Goal: Use online tool/utility: Utilize a website feature to perform a specific function

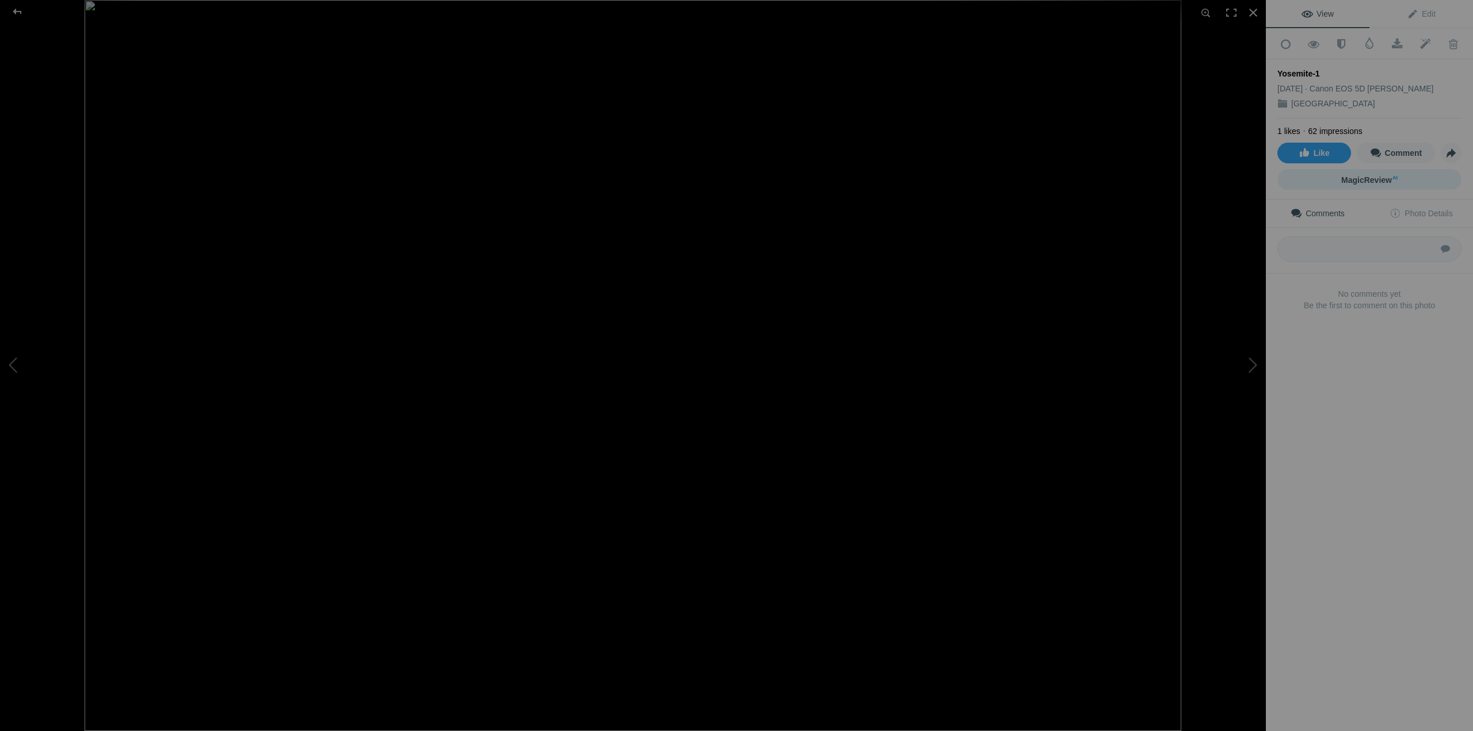
click at [1369, 175] on span "MagicReview AI" at bounding box center [1369, 179] width 56 height 9
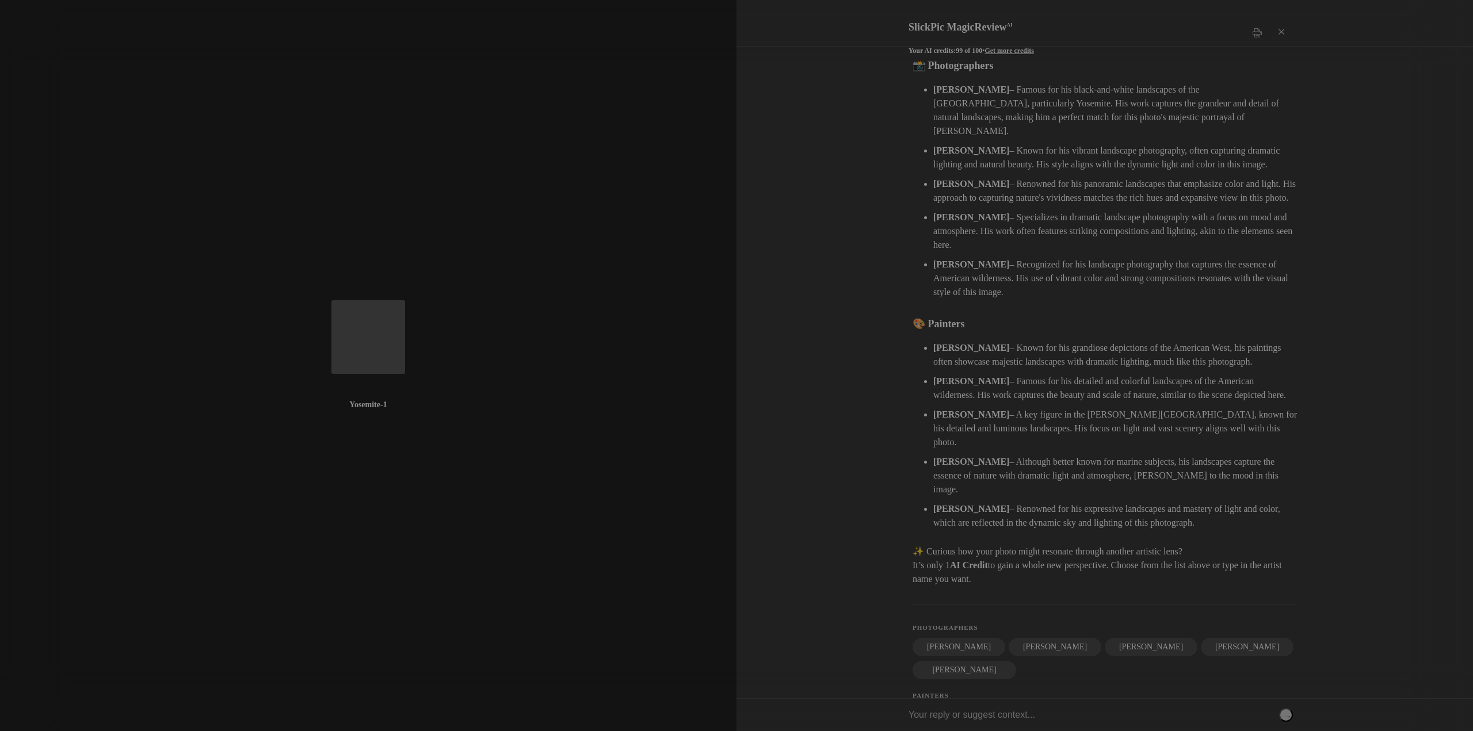
scroll to position [158, 0]
click at [992, 715] on input "text" at bounding box center [1100, 715] width 384 height 32
type input "Scott Kelby"
click at [1288, 713] on button "→" at bounding box center [1286, 715] width 14 height 14
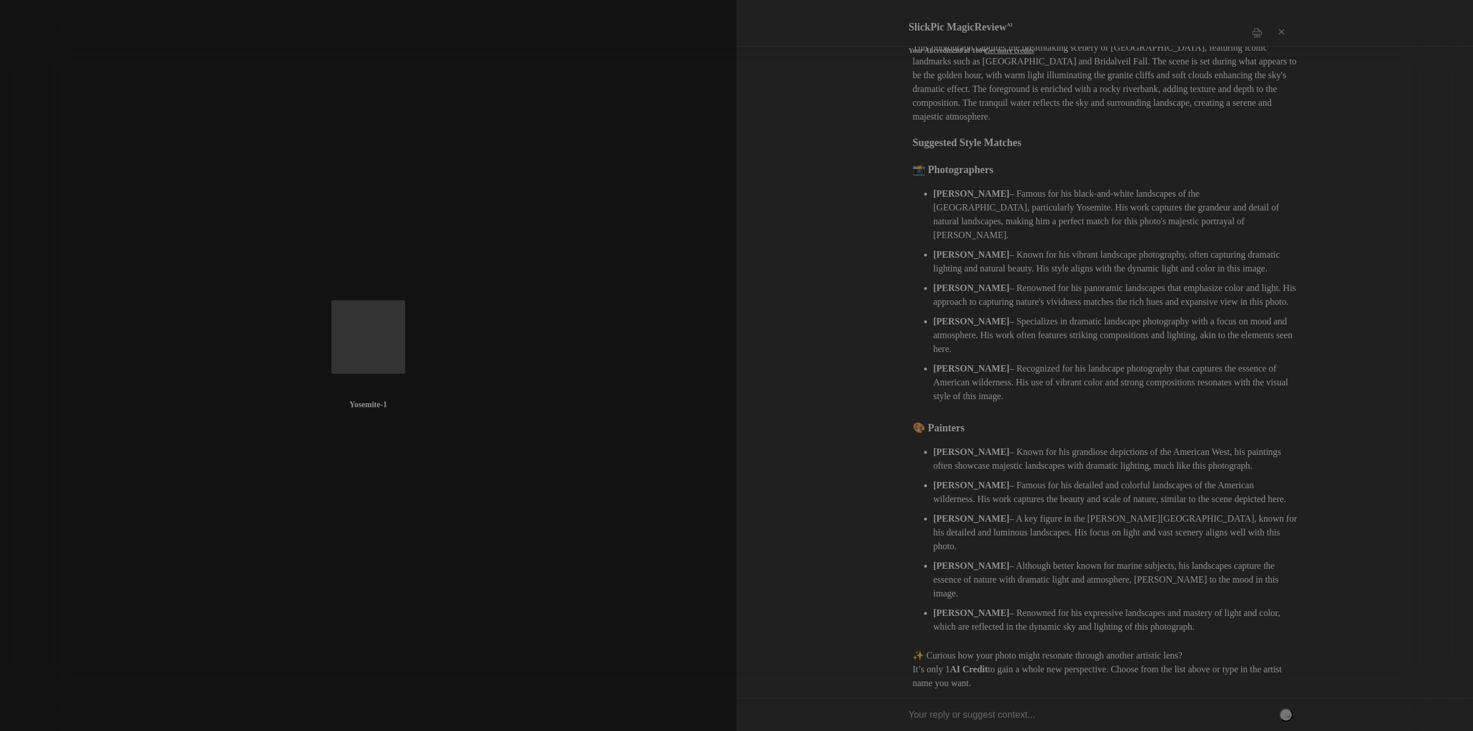
scroll to position [0, 0]
